Goal: Navigation & Orientation: Find specific page/section

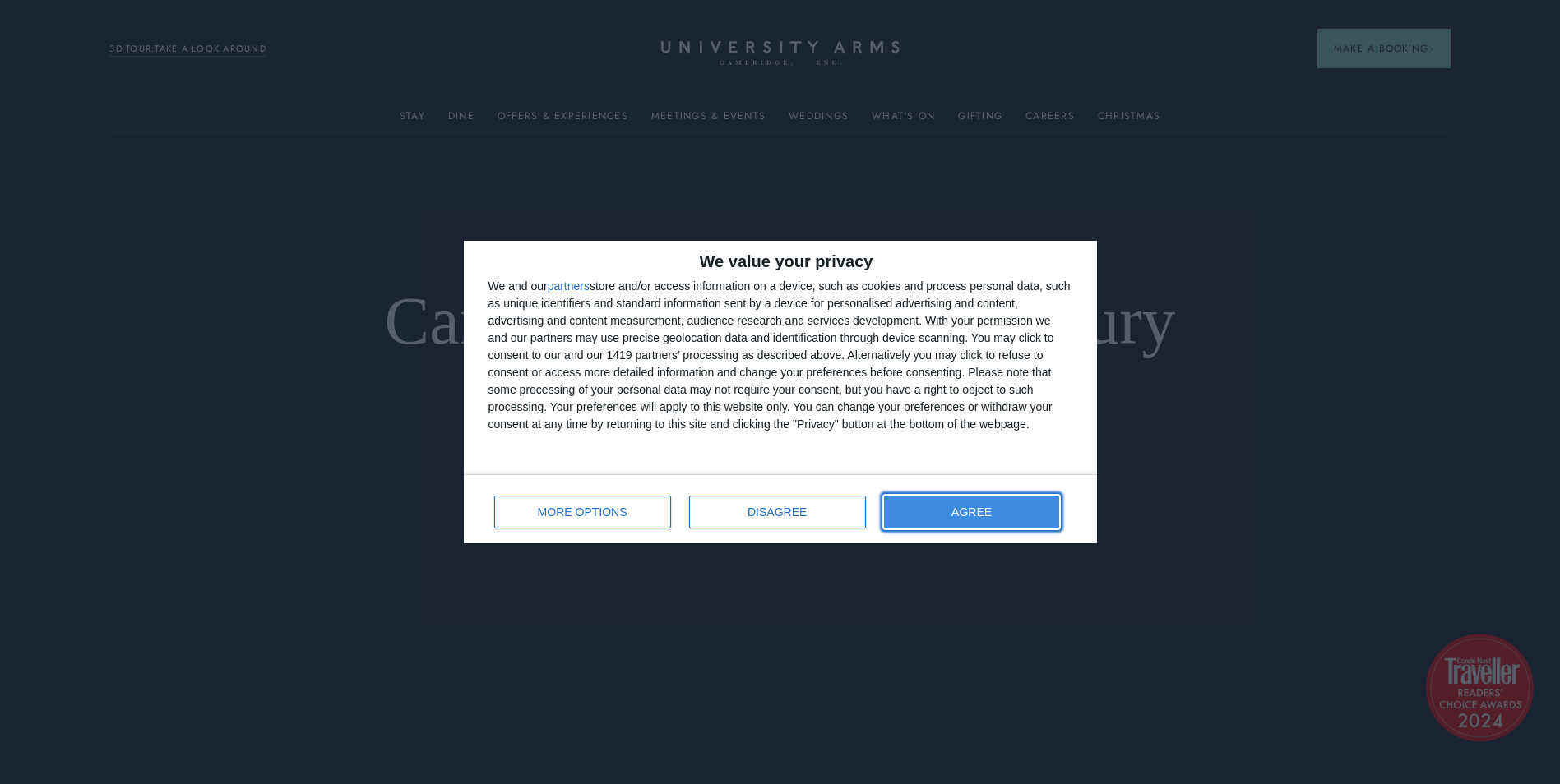
click at [1018, 513] on button "AGREE" at bounding box center [971, 512] width 176 height 33
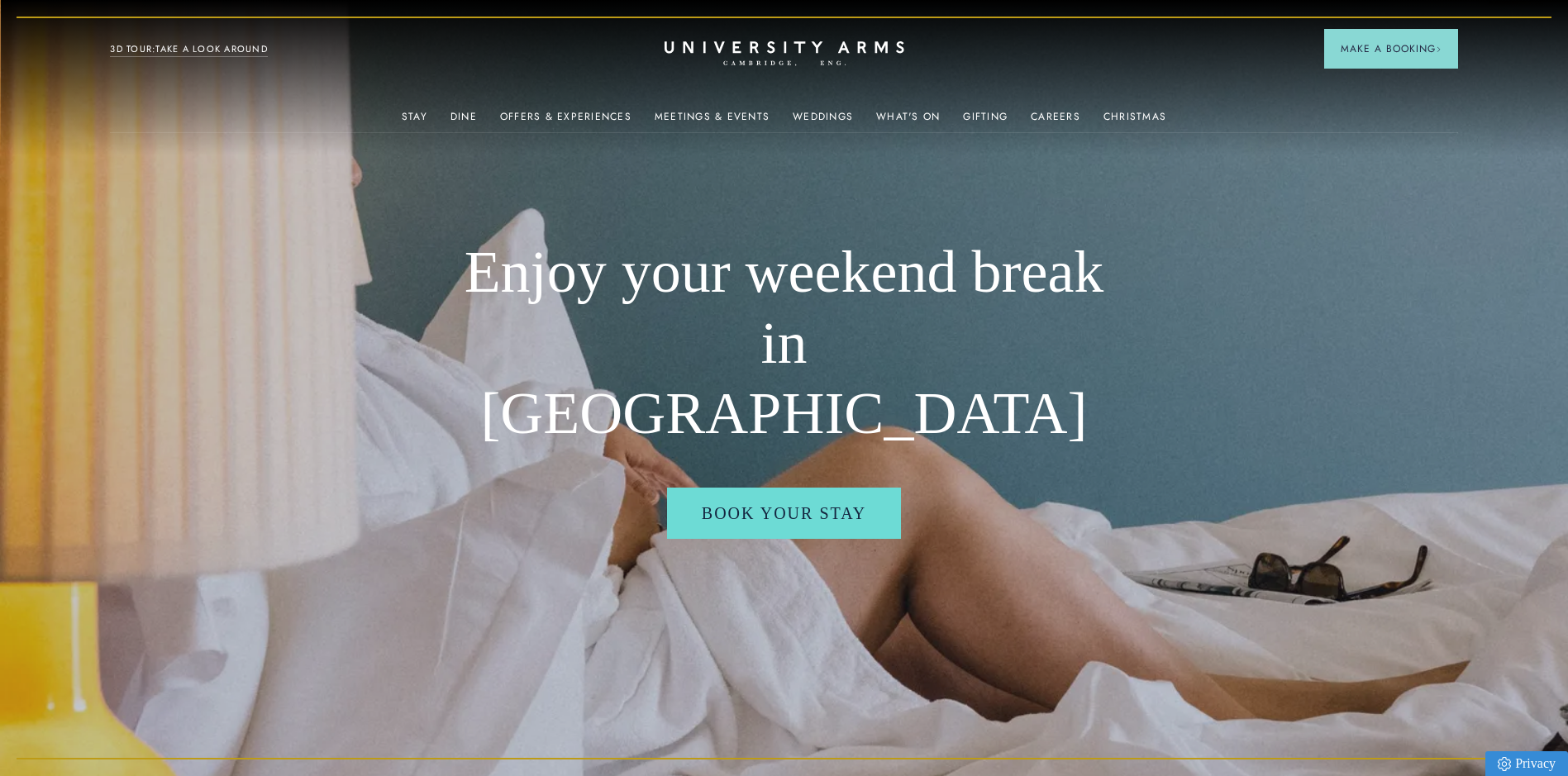
click at [243, 50] on link "3D TOUR:TAKE A LOOK AROUND" at bounding box center [188, 50] width 158 height 15
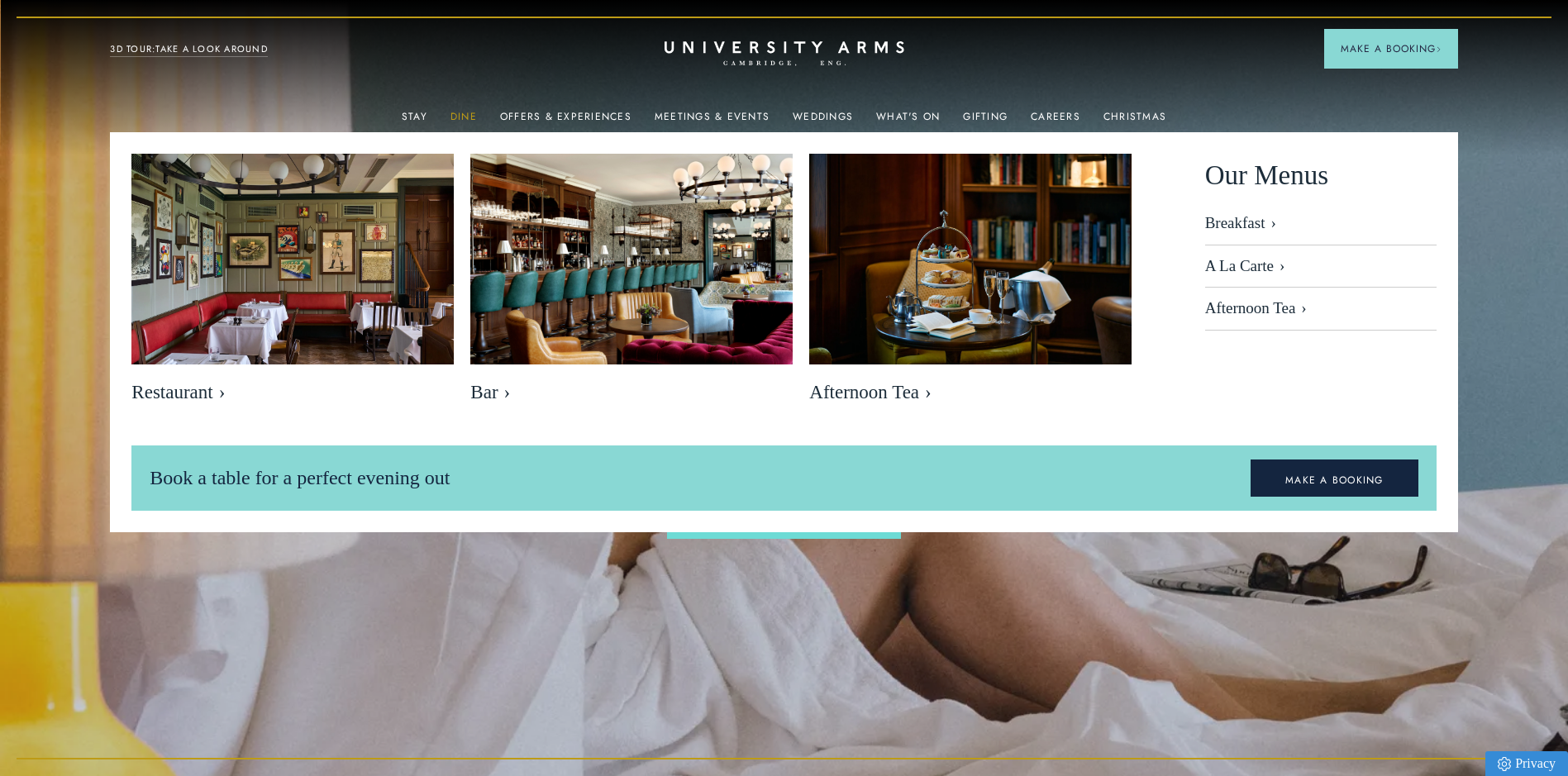
click at [469, 116] on link "Dine" at bounding box center [464, 121] width 26 height 22
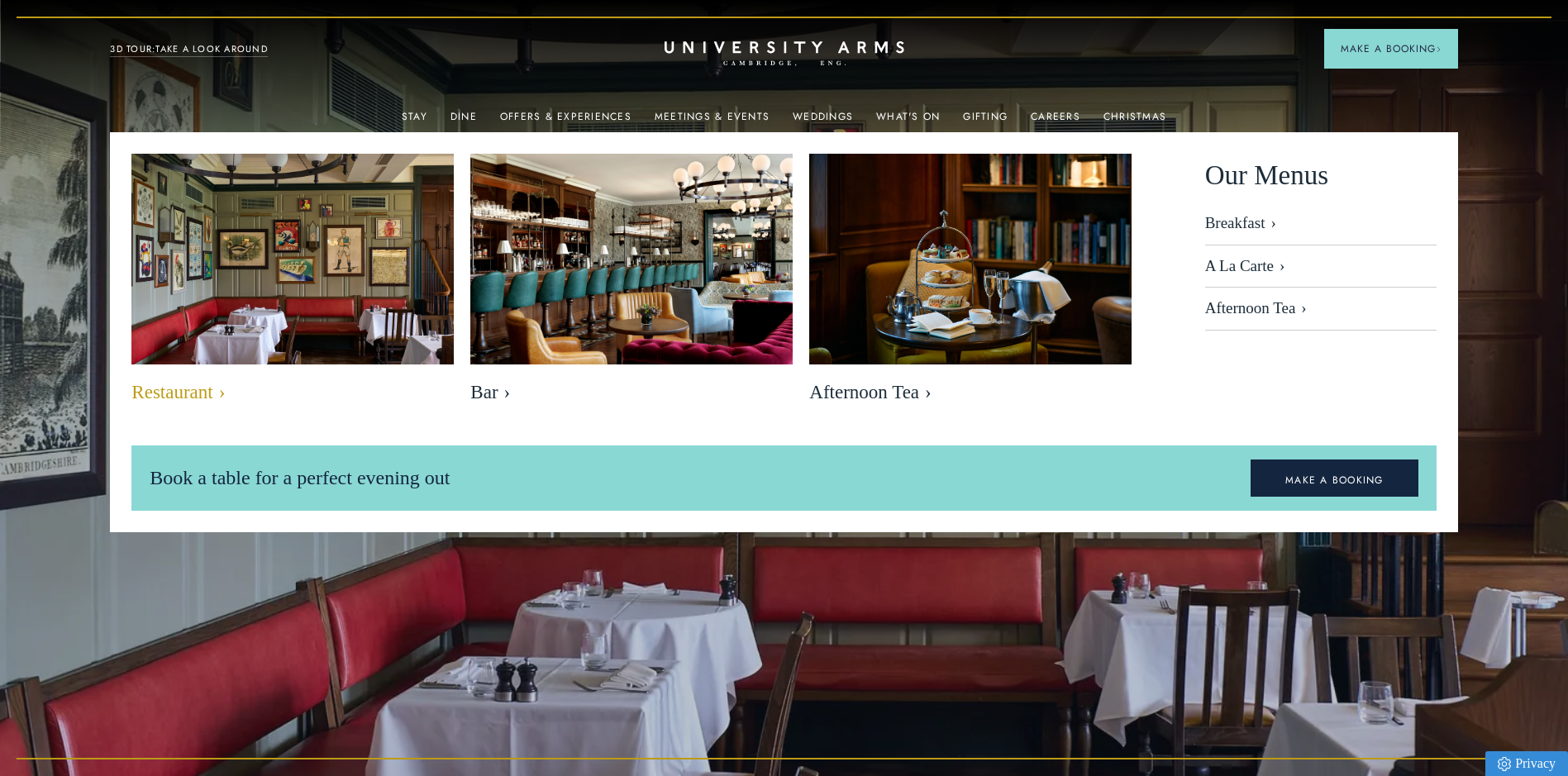
click at [191, 387] on span "Restaurant" at bounding box center [293, 393] width 323 height 24
